Goal: Task Accomplishment & Management: Use online tool/utility

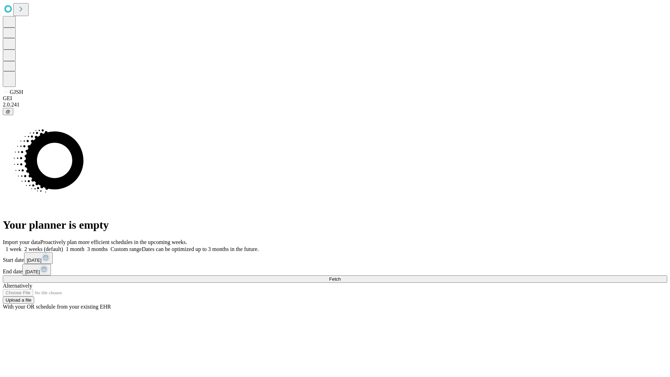
click at [340, 276] on span "Fetch" at bounding box center [335, 278] width 12 height 5
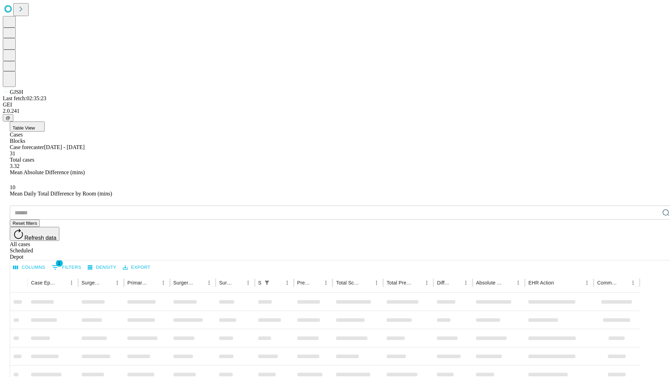
click at [652, 254] on div "Depot" at bounding box center [342, 257] width 664 height 6
